Goal: Task Accomplishment & Management: Manage account settings

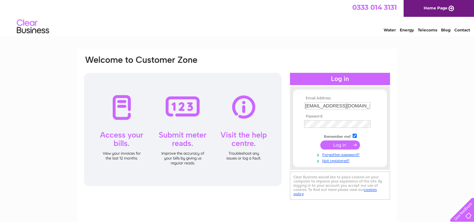
click at [337, 144] on input "submit" at bounding box center [340, 144] width 40 height 9
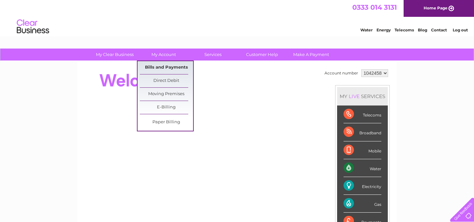
click at [171, 67] on link "Bills and Payments" at bounding box center [166, 67] width 53 height 13
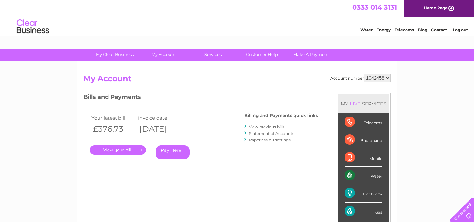
click at [132, 148] on link "." at bounding box center [118, 149] width 56 height 9
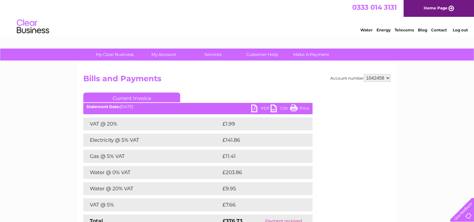
click at [254, 107] on link "PDF" at bounding box center [260, 108] width 19 height 9
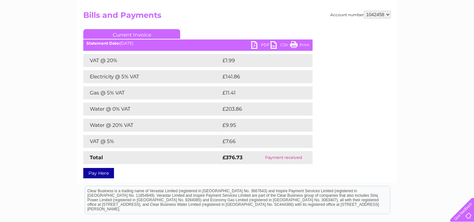
scroll to position [68, 0]
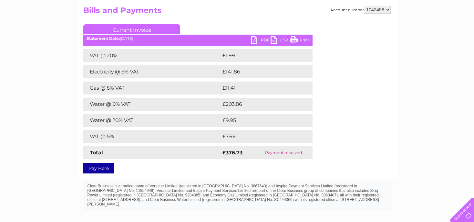
click at [312, 4] on div "Account number 1042458 Bills and Payments Current Invoice PDF CSV Print VAT @ 2…" at bounding box center [237, 85] width 320 height 184
